Goal: Task Accomplishment & Management: Manage account settings

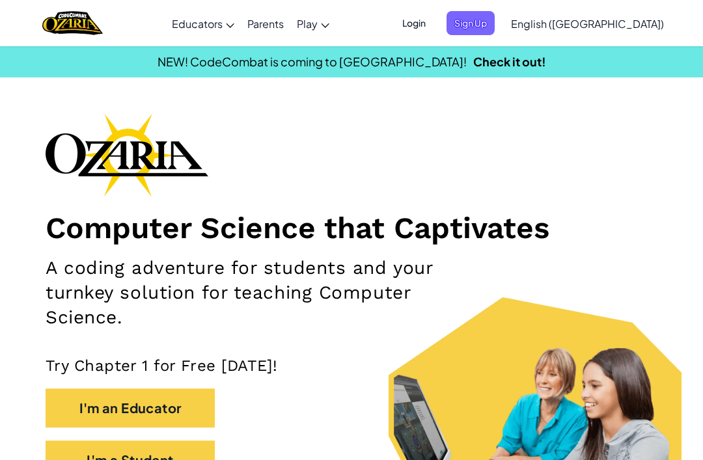
click at [433, 33] on span "Login" at bounding box center [413, 23] width 39 height 24
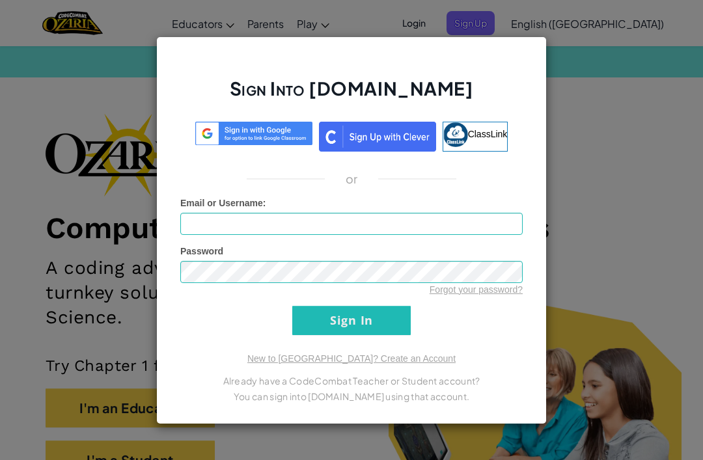
click at [288, 139] on img at bounding box center [253, 134] width 117 height 24
click at [575, 93] on div "Sign Into [DOMAIN_NAME] ClassLink or Unknown Error Email or Username : Password…" at bounding box center [351, 230] width 703 height 460
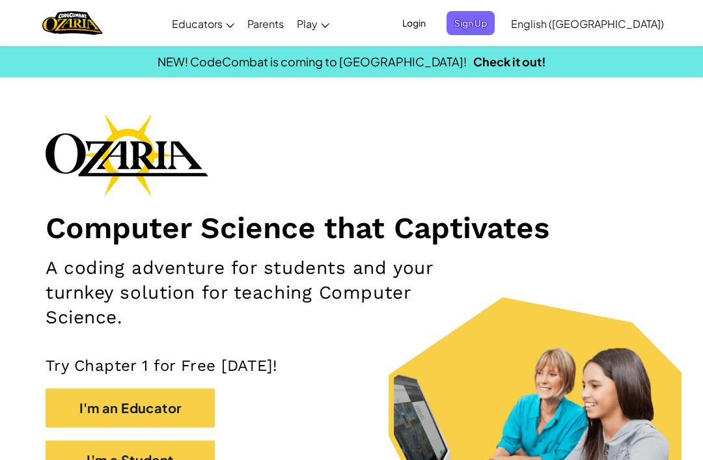
click at [433, 25] on span "Login" at bounding box center [413, 23] width 39 height 24
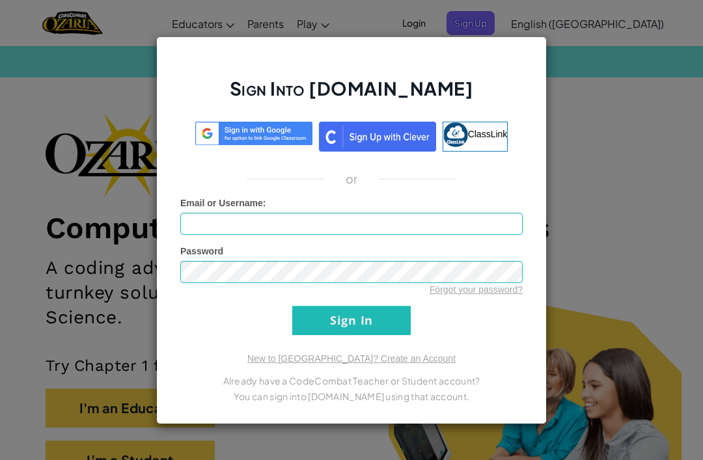
click at [290, 132] on img at bounding box center [253, 134] width 117 height 24
click at [277, 138] on img at bounding box center [253, 134] width 117 height 24
click at [274, 139] on img at bounding box center [253, 134] width 117 height 24
click at [279, 122] on img at bounding box center [253, 134] width 117 height 24
click at [275, 142] on img at bounding box center [253, 134] width 117 height 24
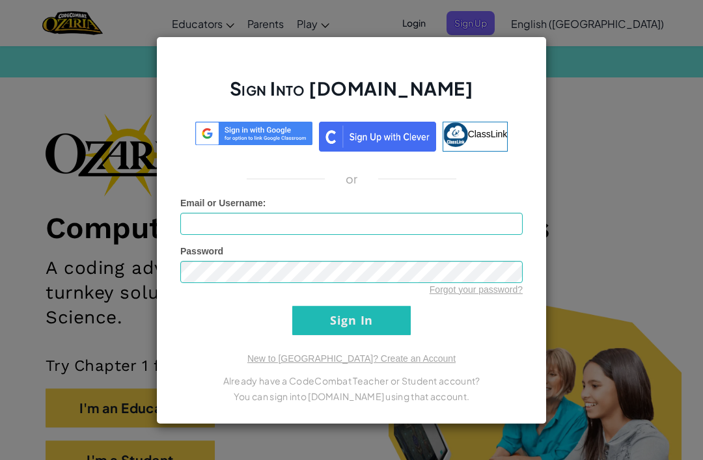
click at [274, 130] on img at bounding box center [253, 134] width 117 height 24
click at [278, 128] on img at bounding box center [253, 134] width 117 height 24
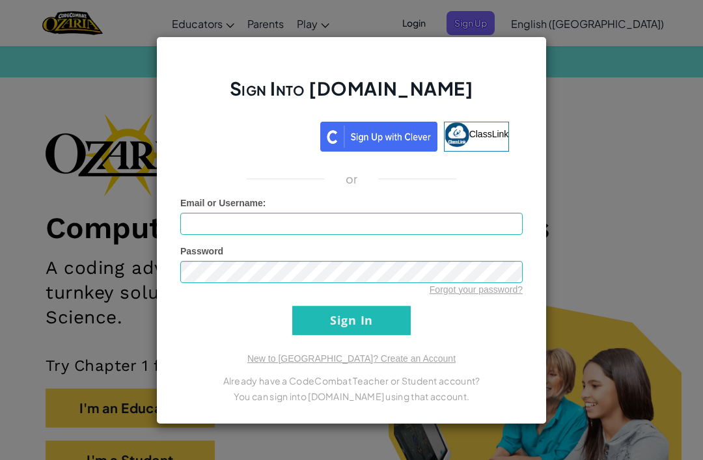
click at [267, 134] on div "Sign in with Google. Opens in new tab" at bounding box center [254, 134] width 120 height 29
